Goal: Information Seeking & Learning: Learn about a topic

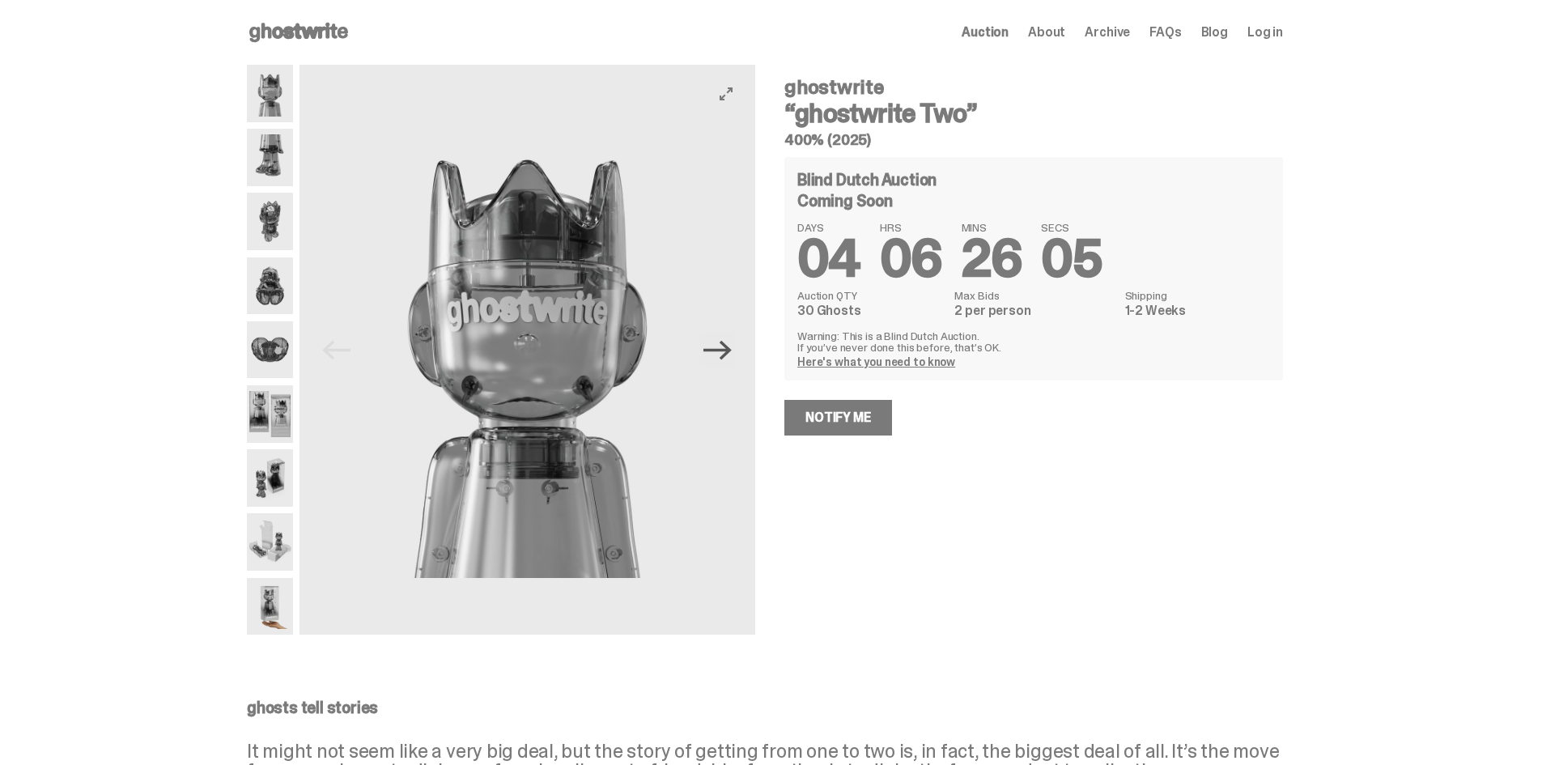
click at [726, 353] on icon "Next" at bounding box center [717, 350] width 28 height 28
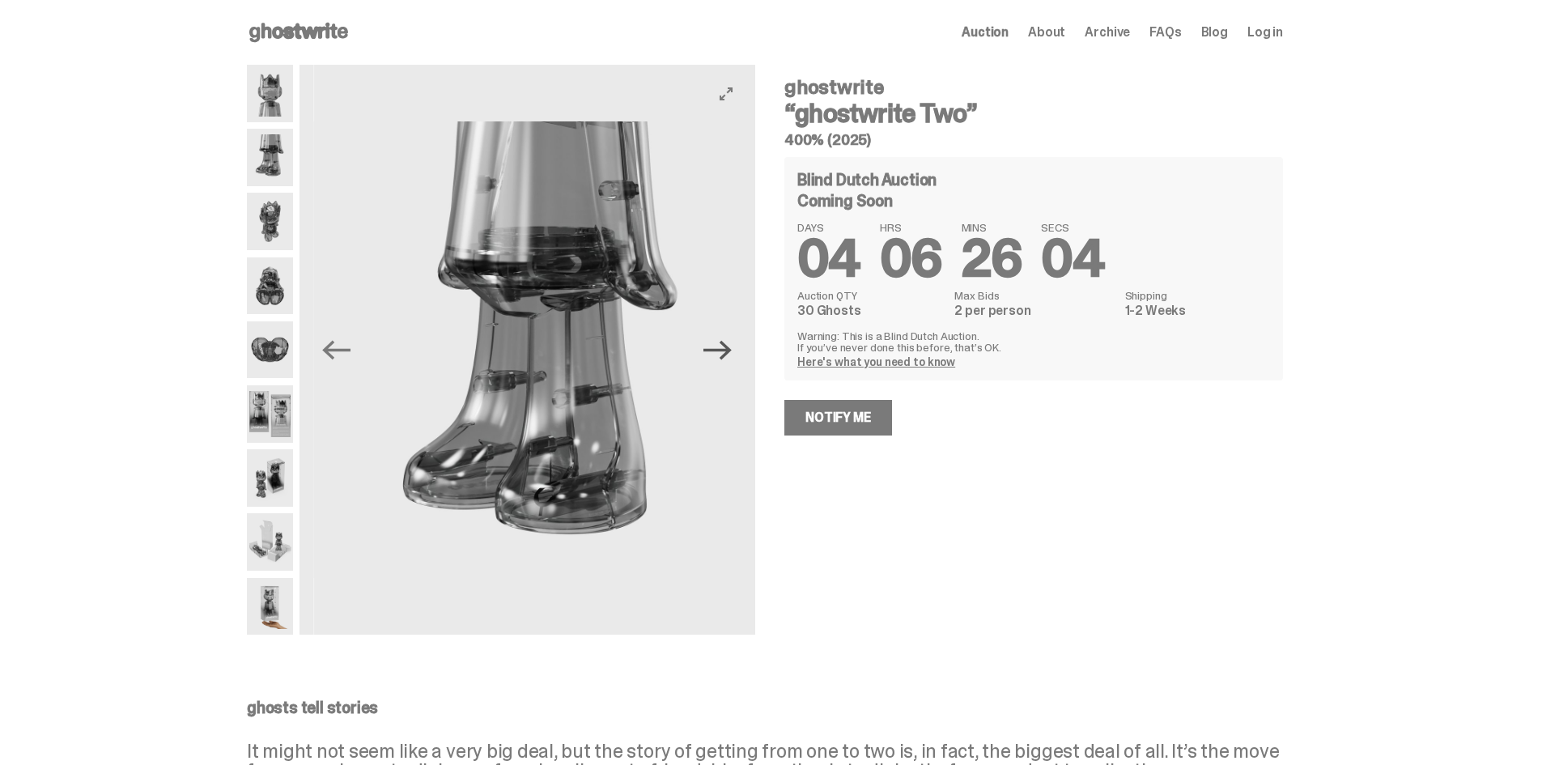
click at [726, 353] on icon "Next" at bounding box center [717, 350] width 28 height 28
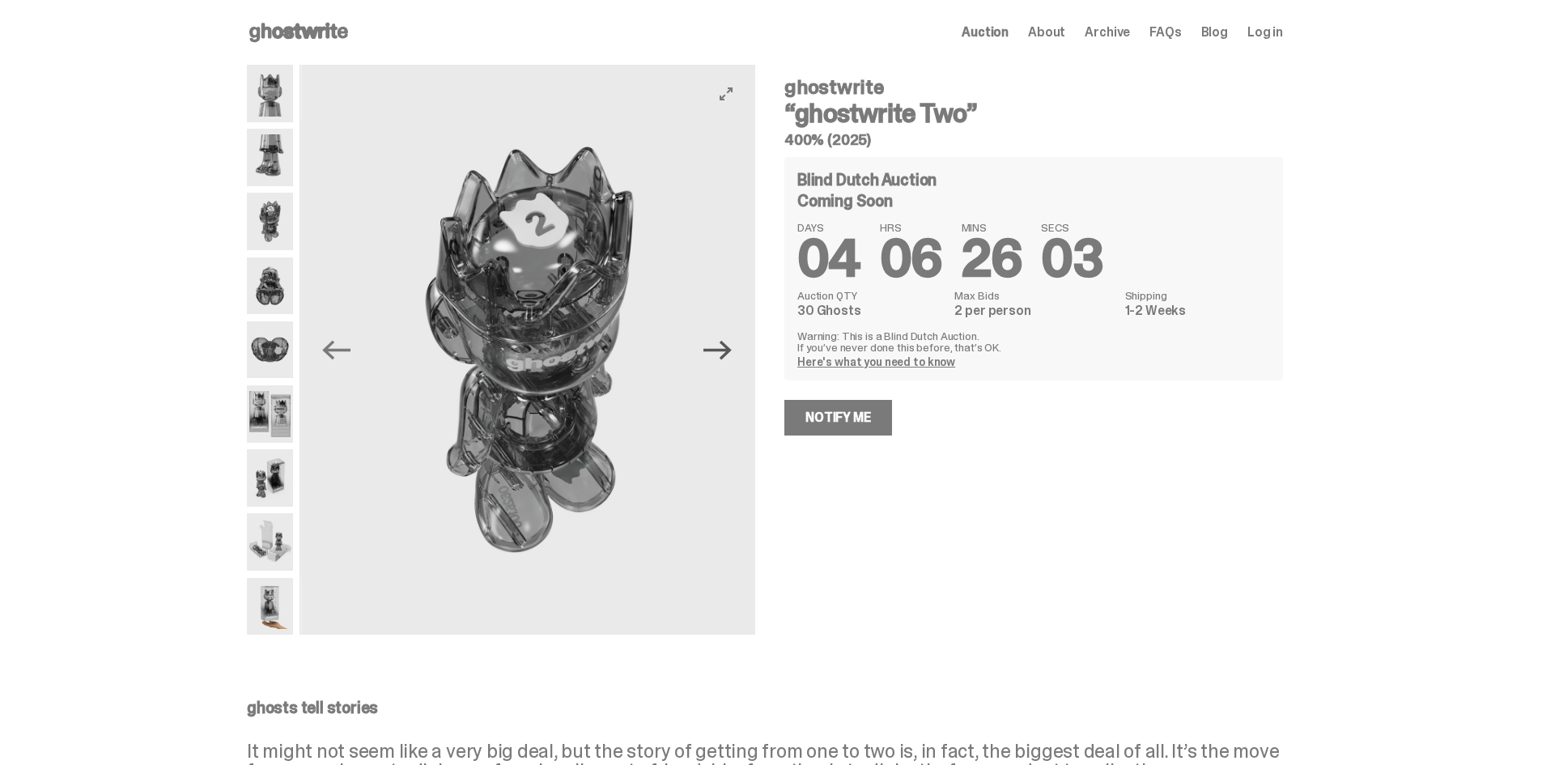
click at [726, 353] on icon "Next" at bounding box center [717, 350] width 28 height 28
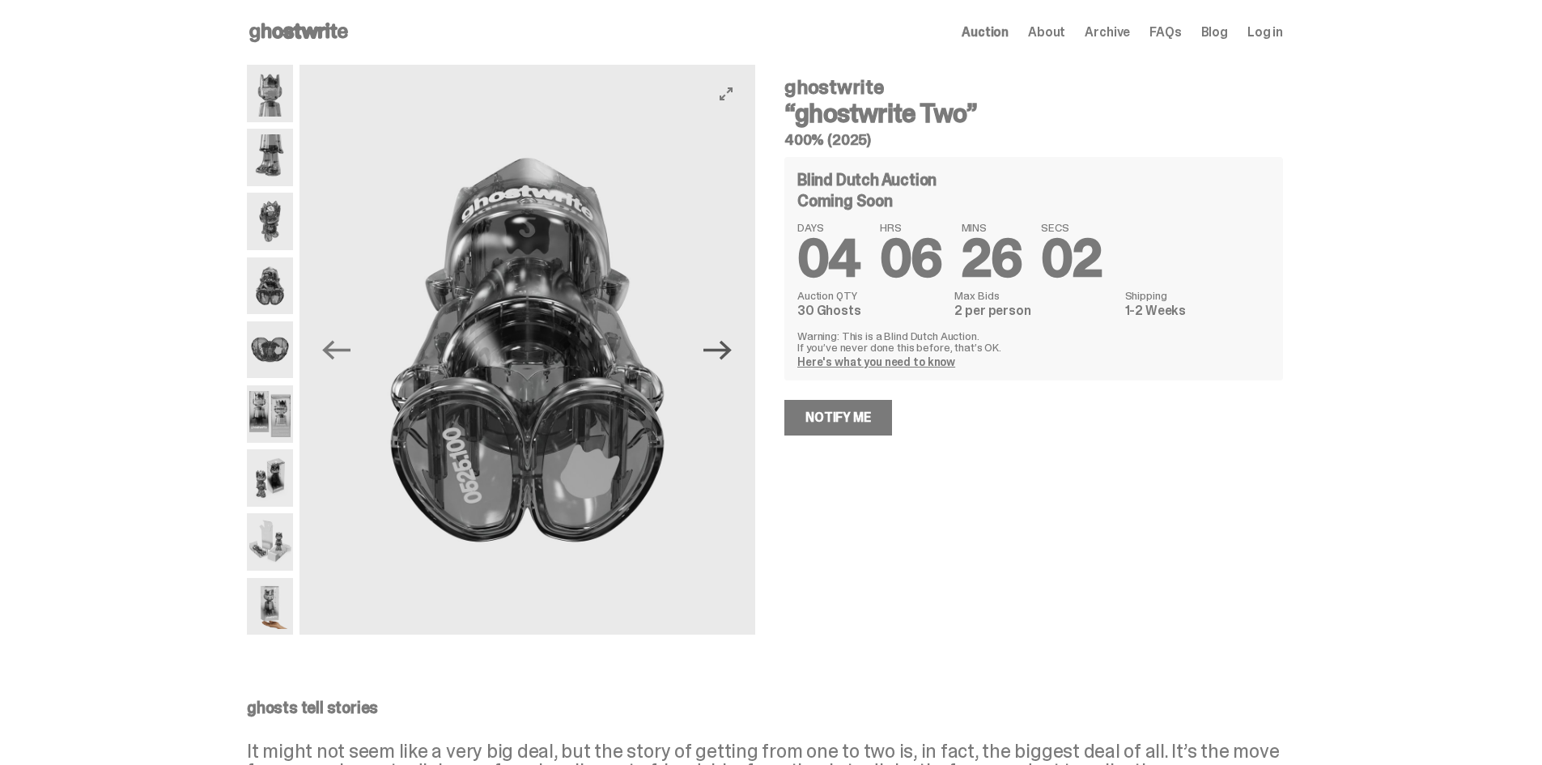
click at [726, 353] on icon "Next" at bounding box center [717, 350] width 28 height 28
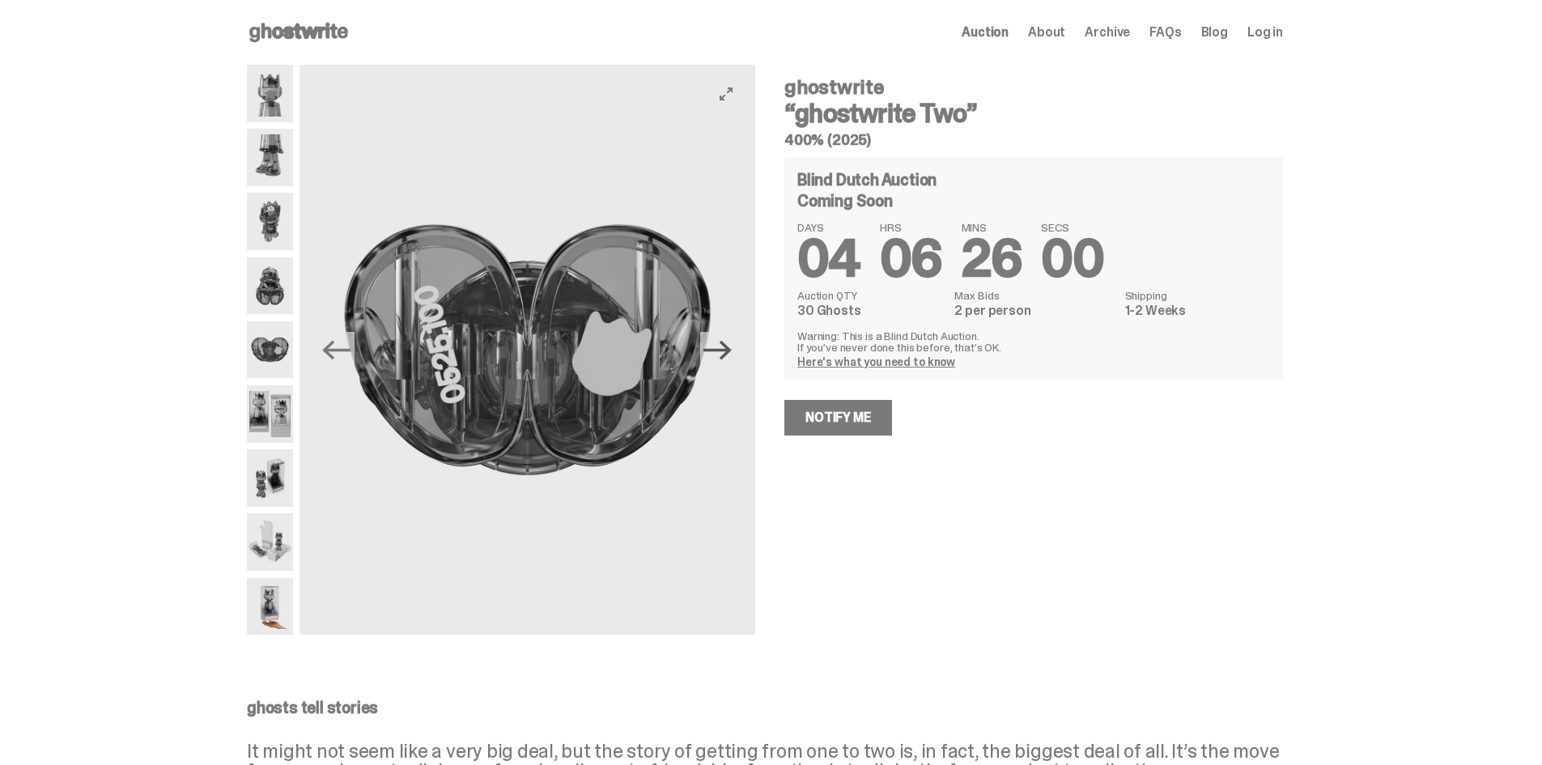
click at [726, 353] on icon "Next" at bounding box center [717, 350] width 28 height 28
